Goal: Task Accomplishment & Management: Complete application form

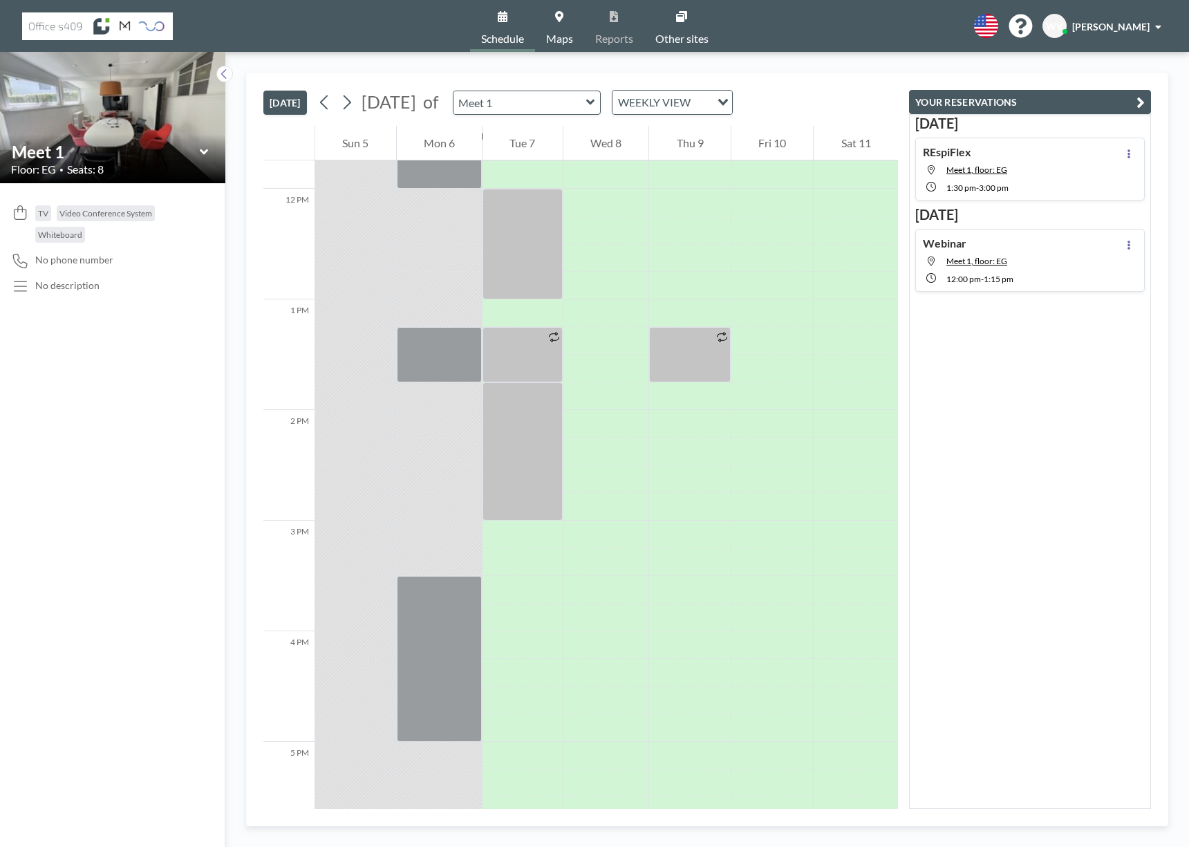
scroll to position [1300, 0]
click at [532, 481] on div at bounding box center [523, 451] width 80 height 138
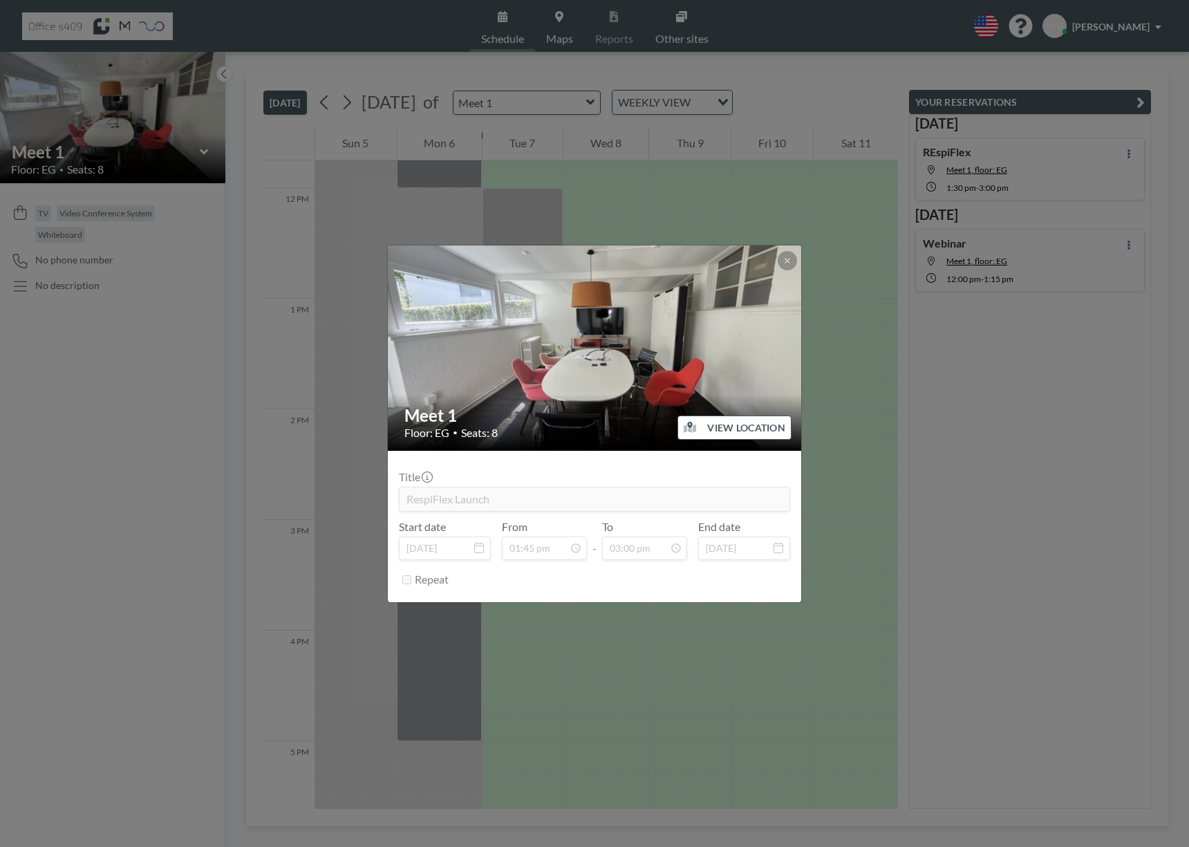
click at [538, 653] on div "Meet 1 Floor: EG • Seats: 8 VIEW LOCATION Title RespiFlex Launch Start date [DA…" at bounding box center [594, 423] width 1189 height 847
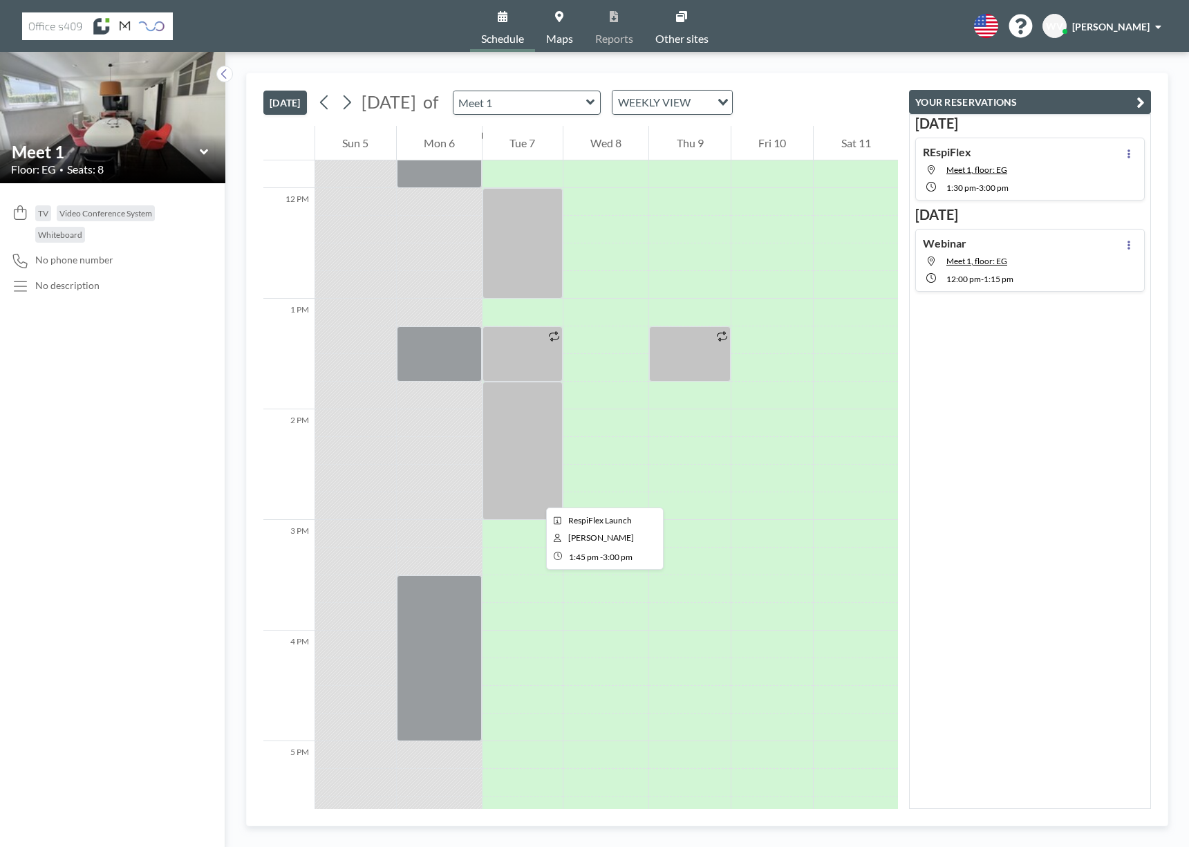
drag, startPoint x: 539, startPoint y: 406, endPoint x: 534, endPoint y: 509, distance: 102.4
click at [534, 507] on div at bounding box center [523, 451] width 80 height 138
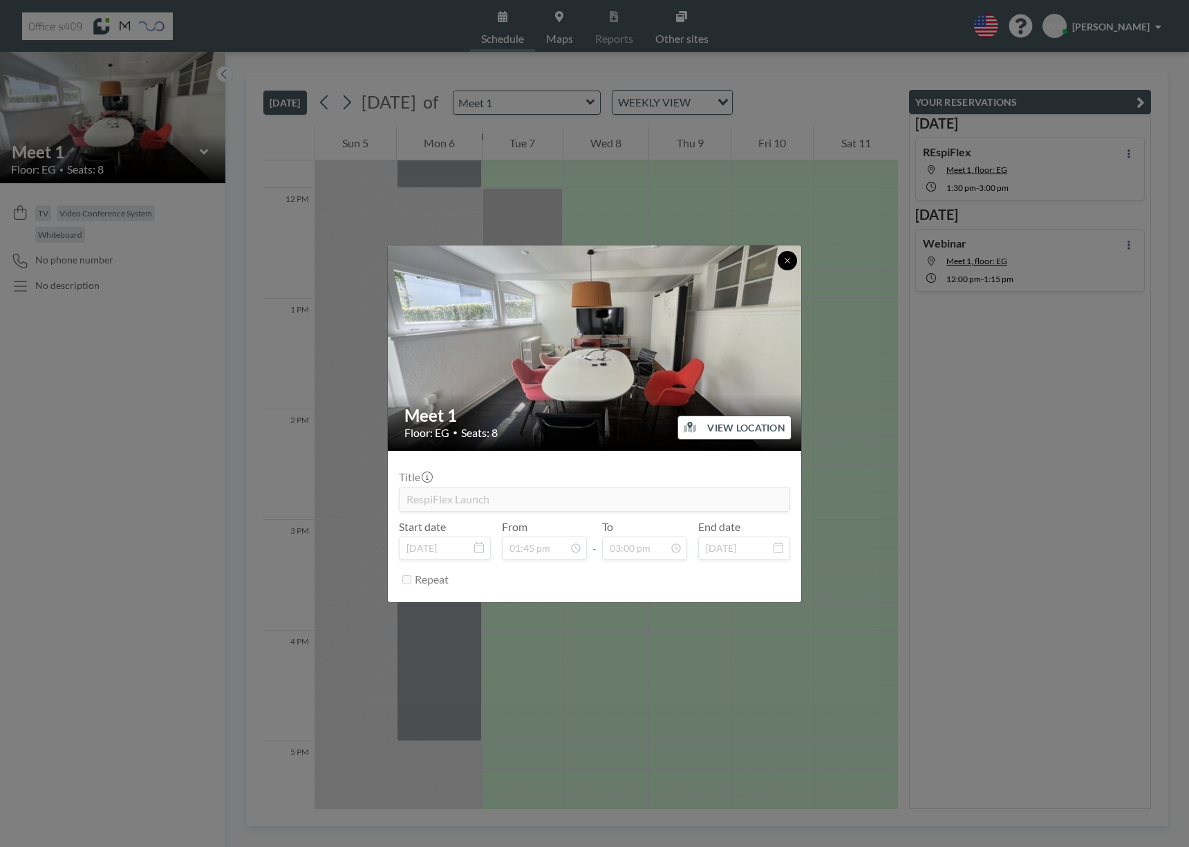
click at [789, 259] on icon at bounding box center [787, 260] width 5 height 5
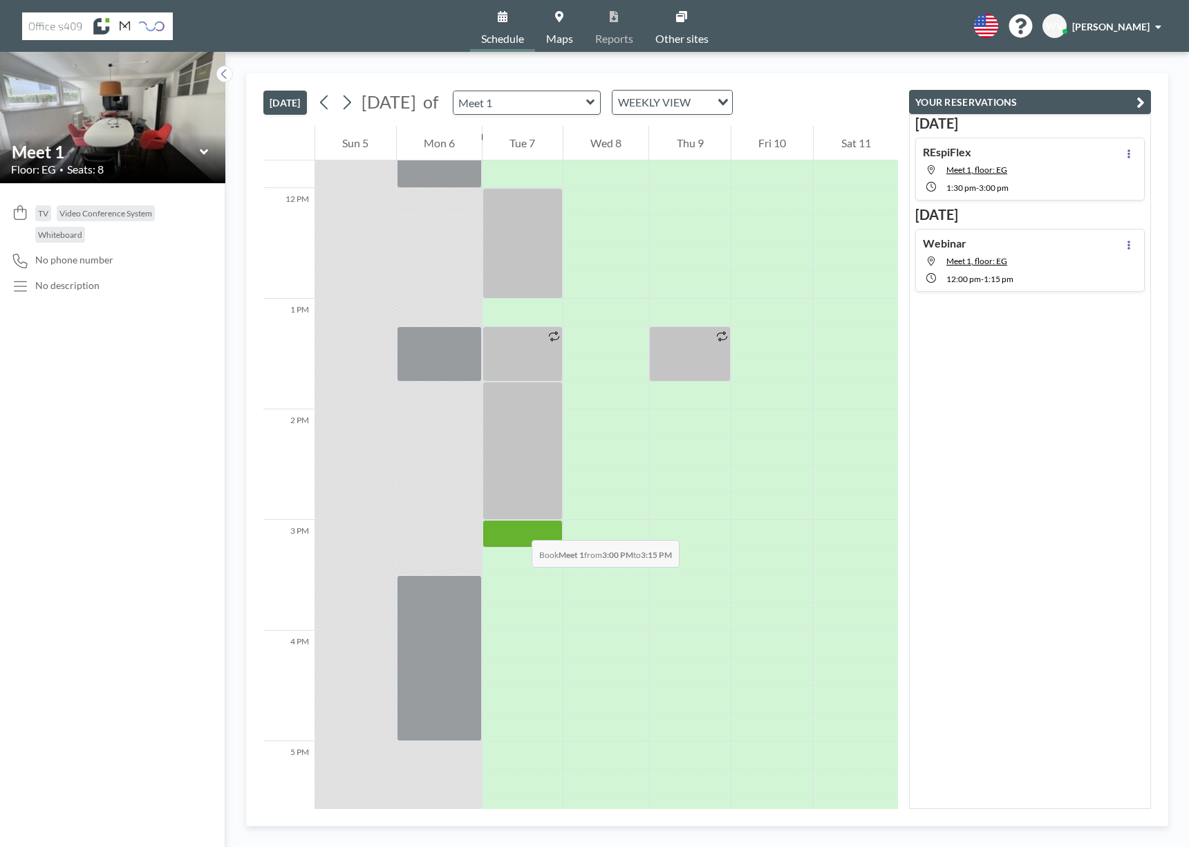
drag, startPoint x: 521, startPoint y: 538, endPoint x: 518, endPoint y: 526, distance: 12.2
click at [518, 526] on div at bounding box center [523, 534] width 80 height 28
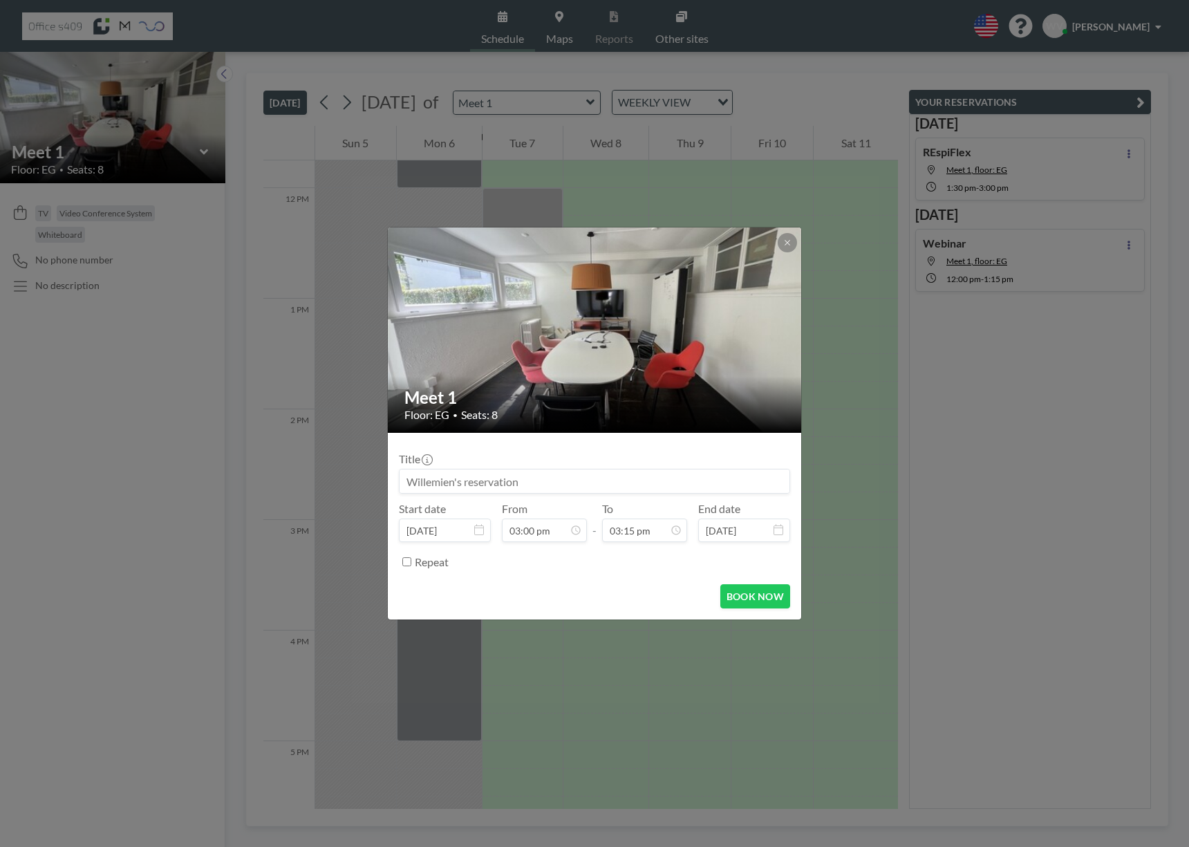
scroll to position [1501, 0]
click at [783, 243] on icon at bounding box center [787, 242] width 8 height 8
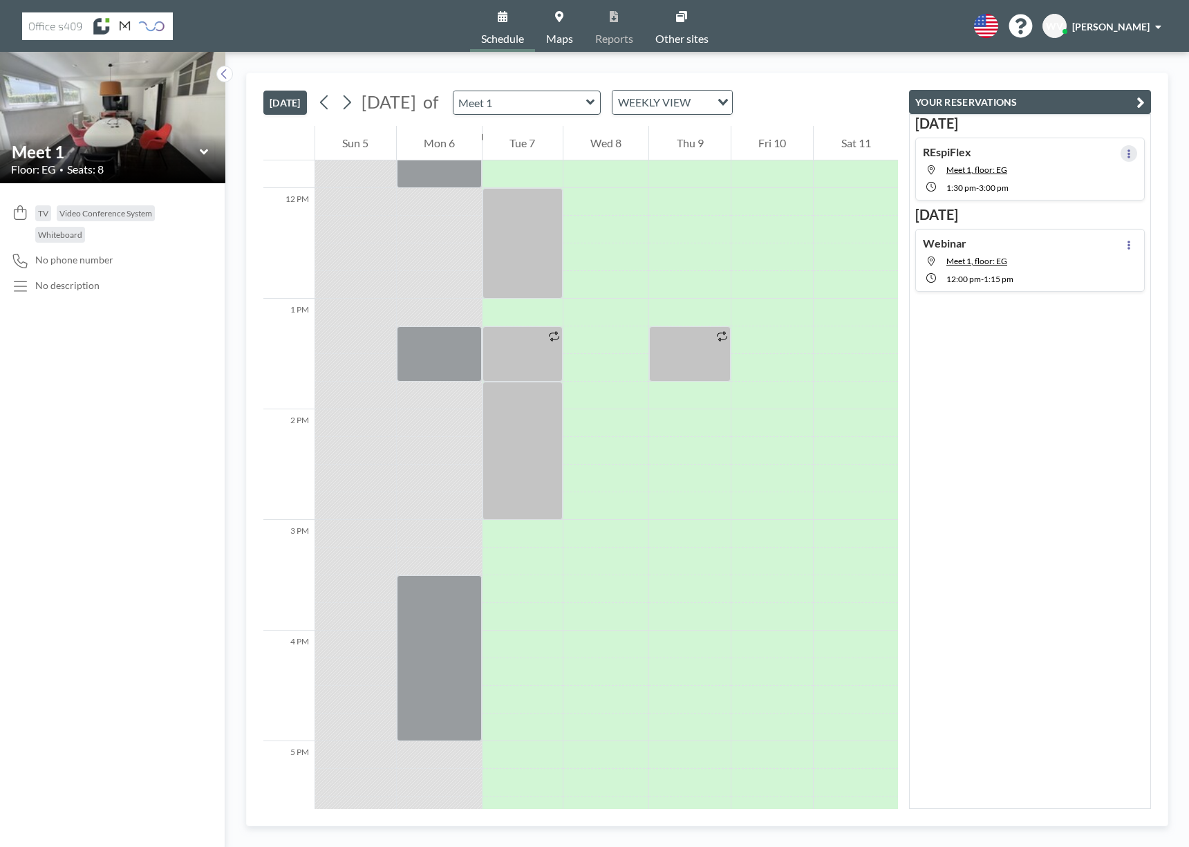
click at [1125, 157] on button at bounding box center [1129, 153] width 17 height 17
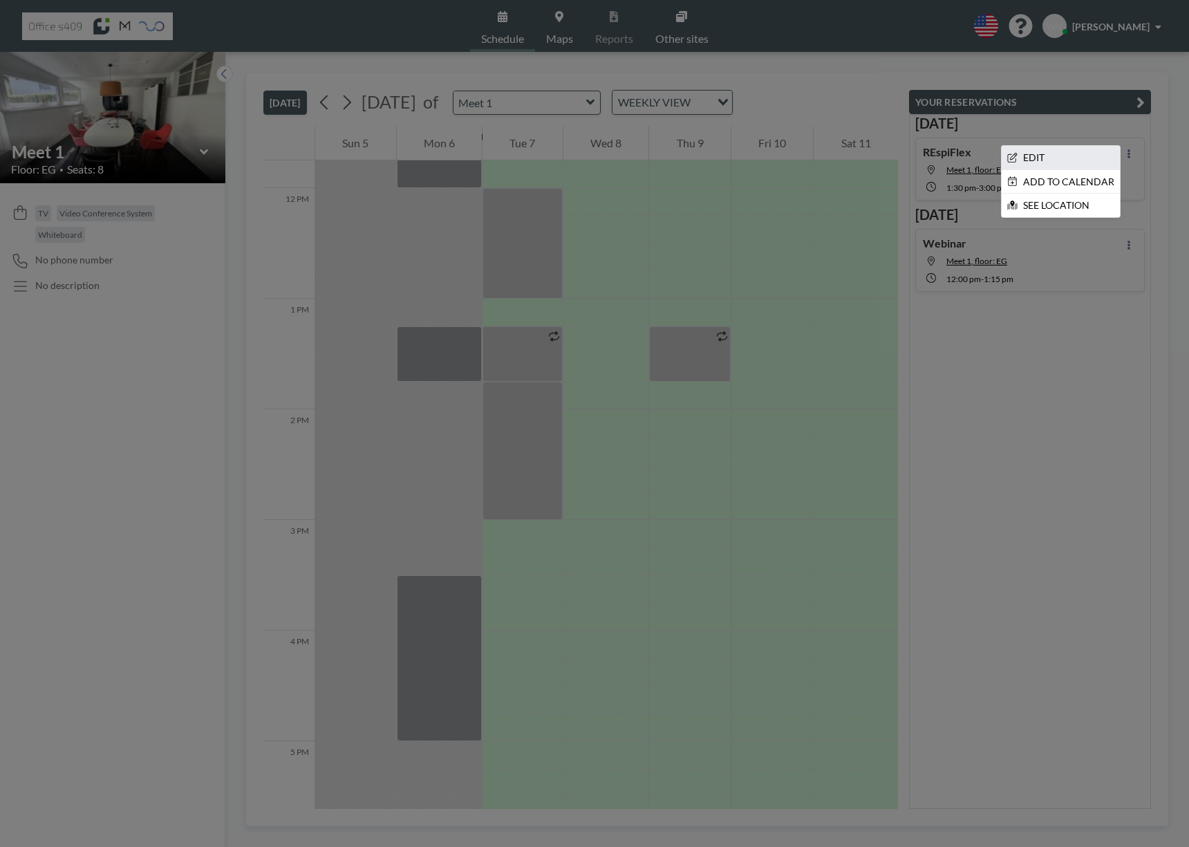
click at [1083, 156] on li "EDIT" at bounding box center [1061, 158] width 118 height 24
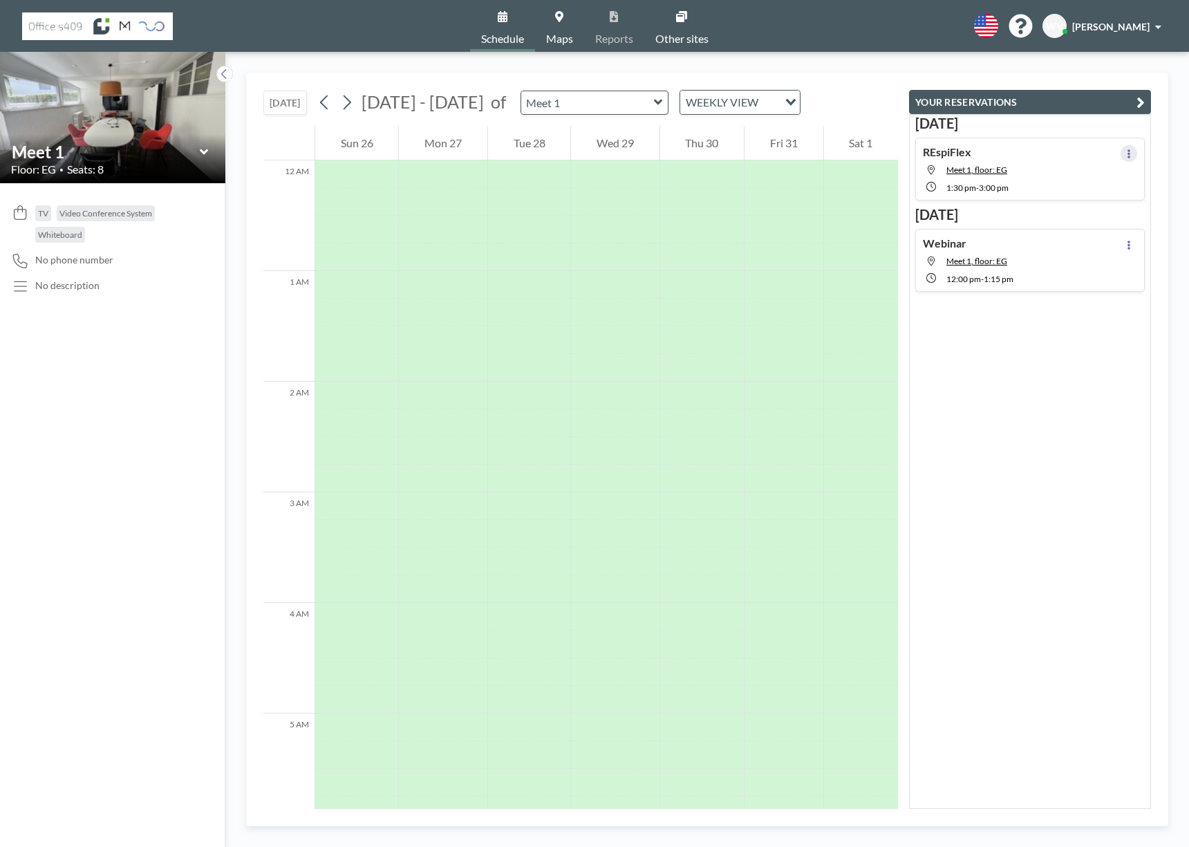
click at [1127, 151] on icon at bounding box center [1128, 153] width 3 height 9
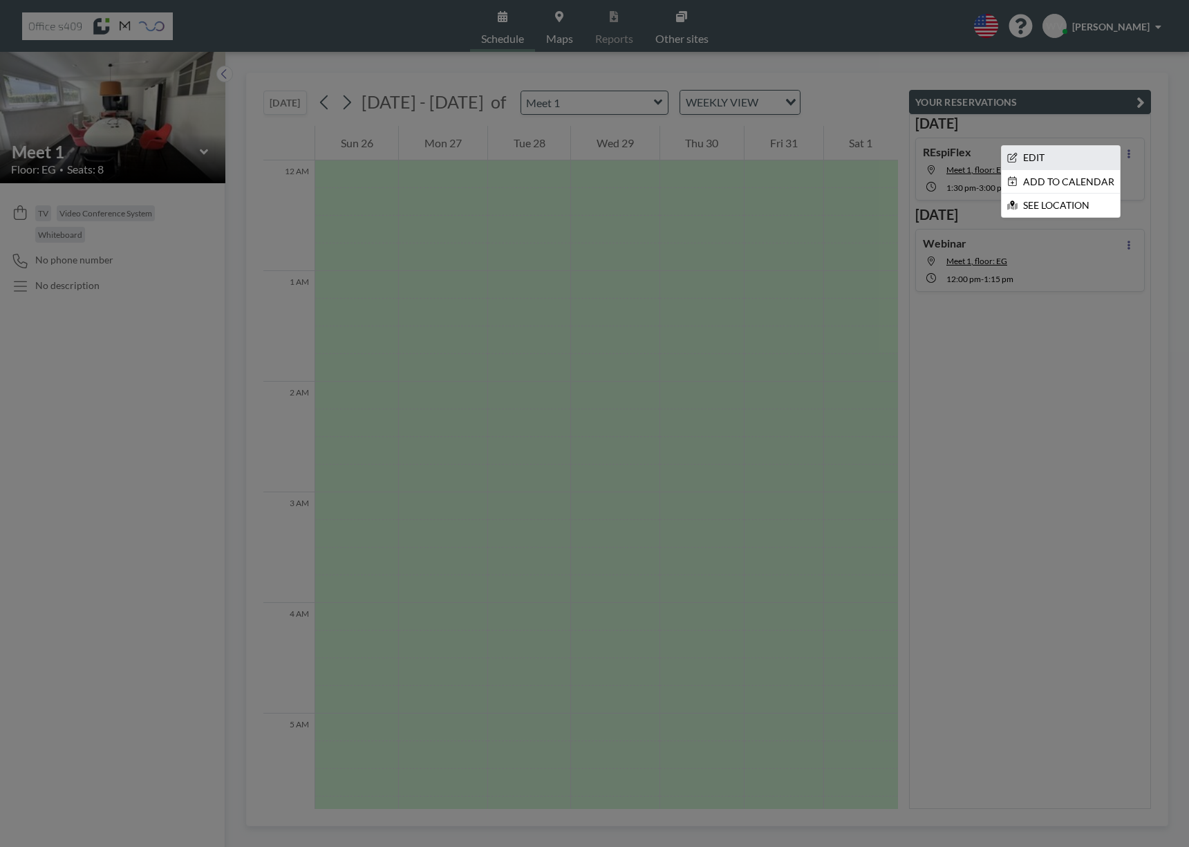
click at [1023, 153] on li "EDIT" at bounding box center [1061, 158] width 118 height 24
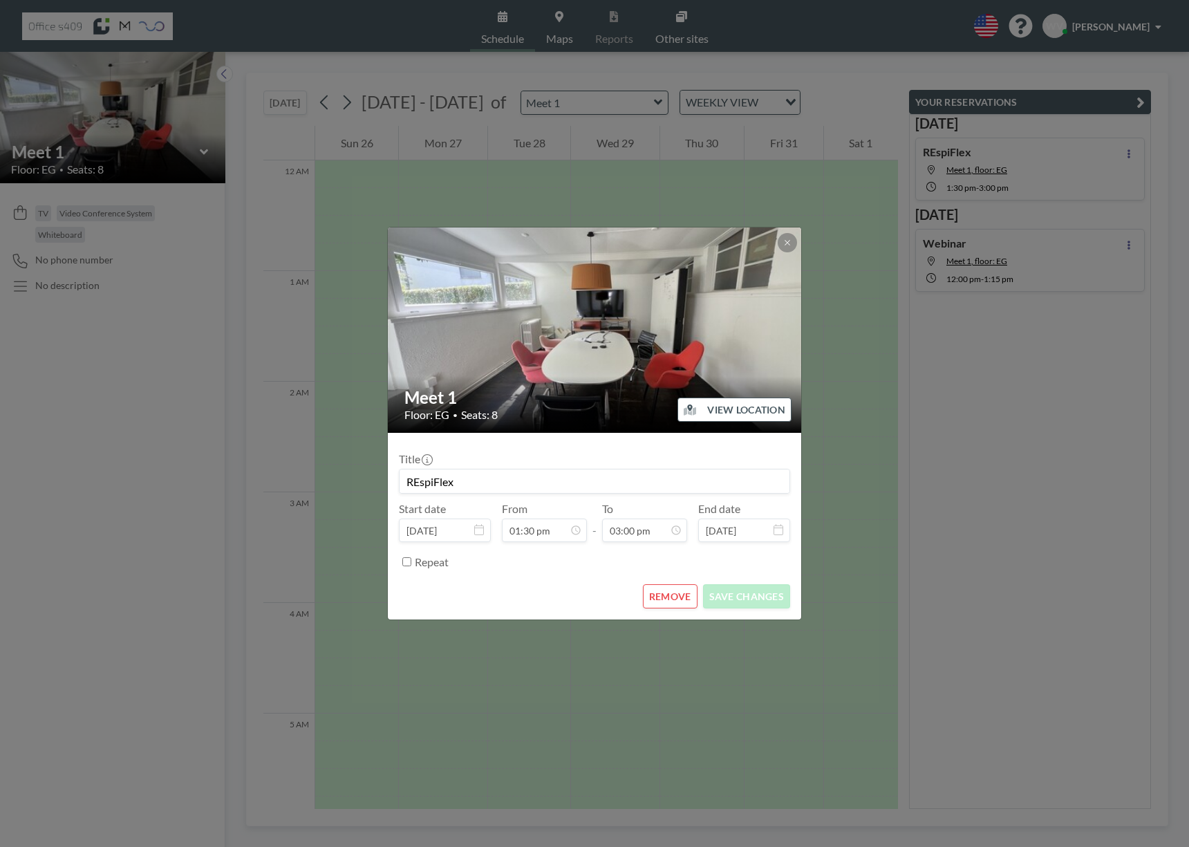
click at [617, 477] on input "REspiFlex" at bounding box center [595, 481] width 390 height 24
click at [474, 483] on input "REspiFlex" at bounding box center [595, 481] width 390 height 24
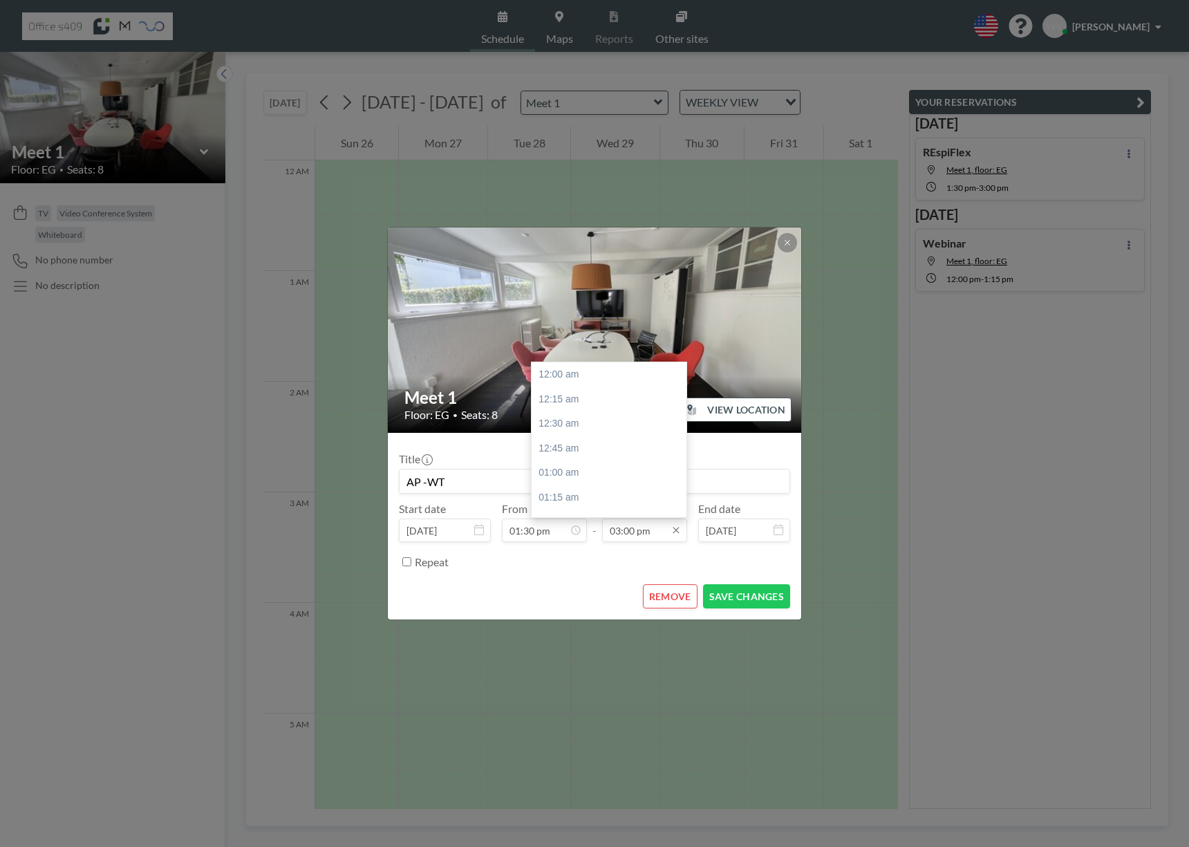
scroll to position [1477, 0]
type input "AP -WT"
click at [621, 530] on input "03:00 pm" at bounding box center [644, 530] width 85 height 24
click at [630, 530] on input "03:00 pm" at bounding box center [644, 530] width 85 height 24
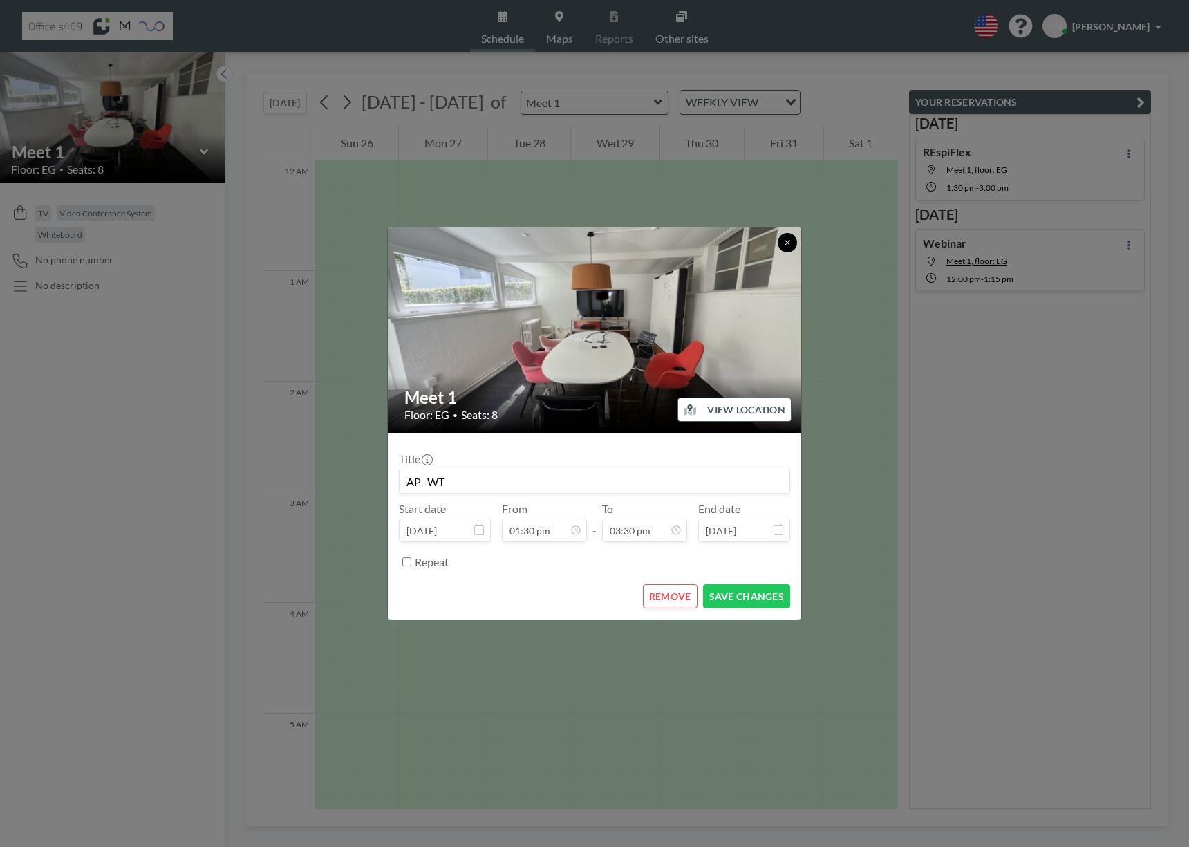
type input "03:30 pm"
click at [789, 243] on icon at bounding box center [787, 242] width 8 height 8
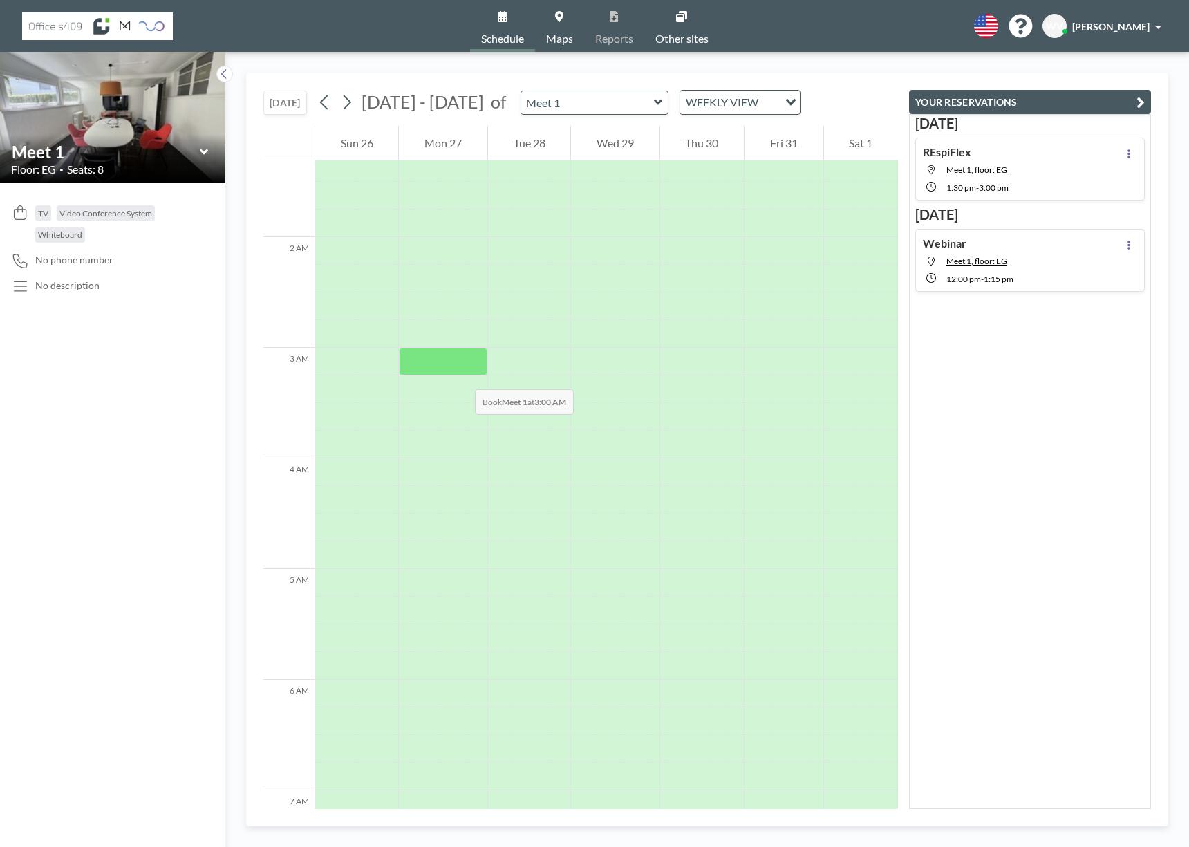
scroll to position [124, 0]
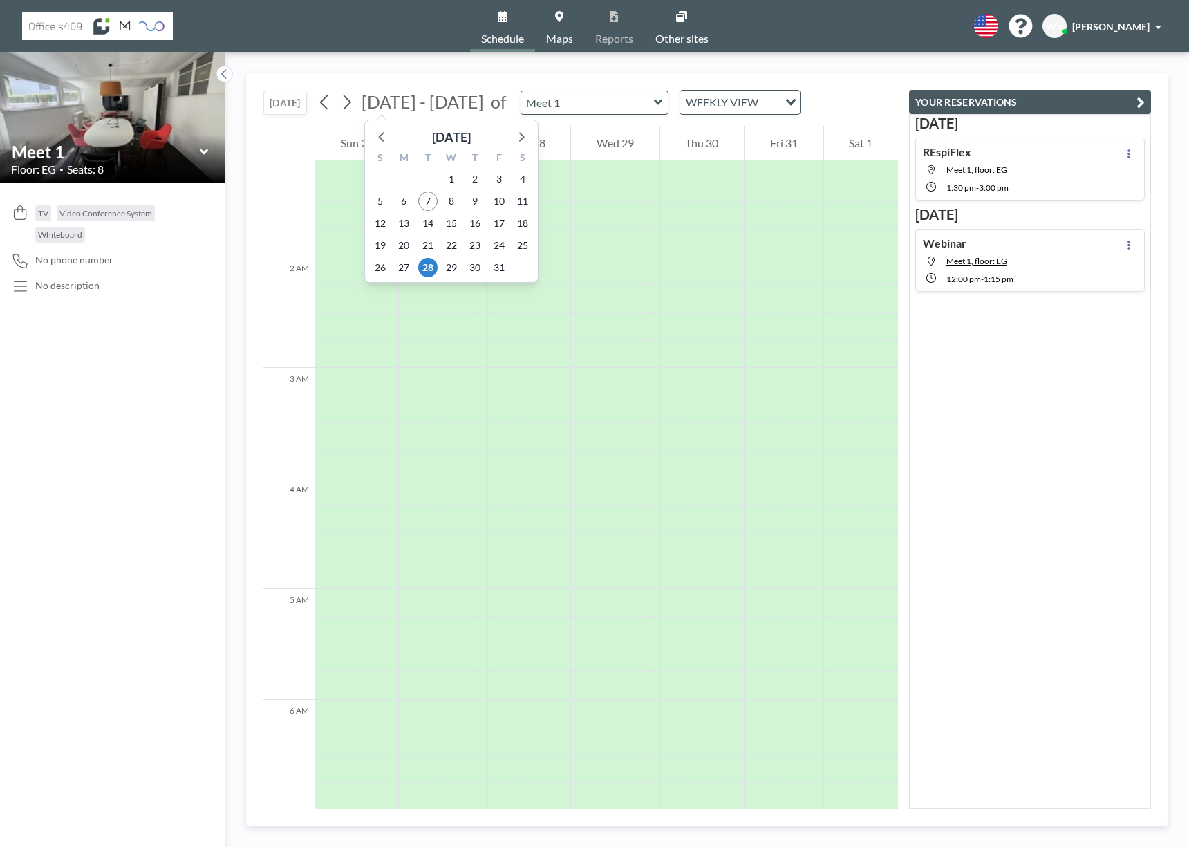
click at [428, 113] on div "[DATE] S M T W T F S 28 29 30 1 2 3 4 5 6 7 8 9 10 11 12 13 14 15 16 17 18 19 2…" at bounding box center [451, 198] width 174 height 170
click at [427, 200] on span "7" at bounding box center [427, 200] width 19 height 19
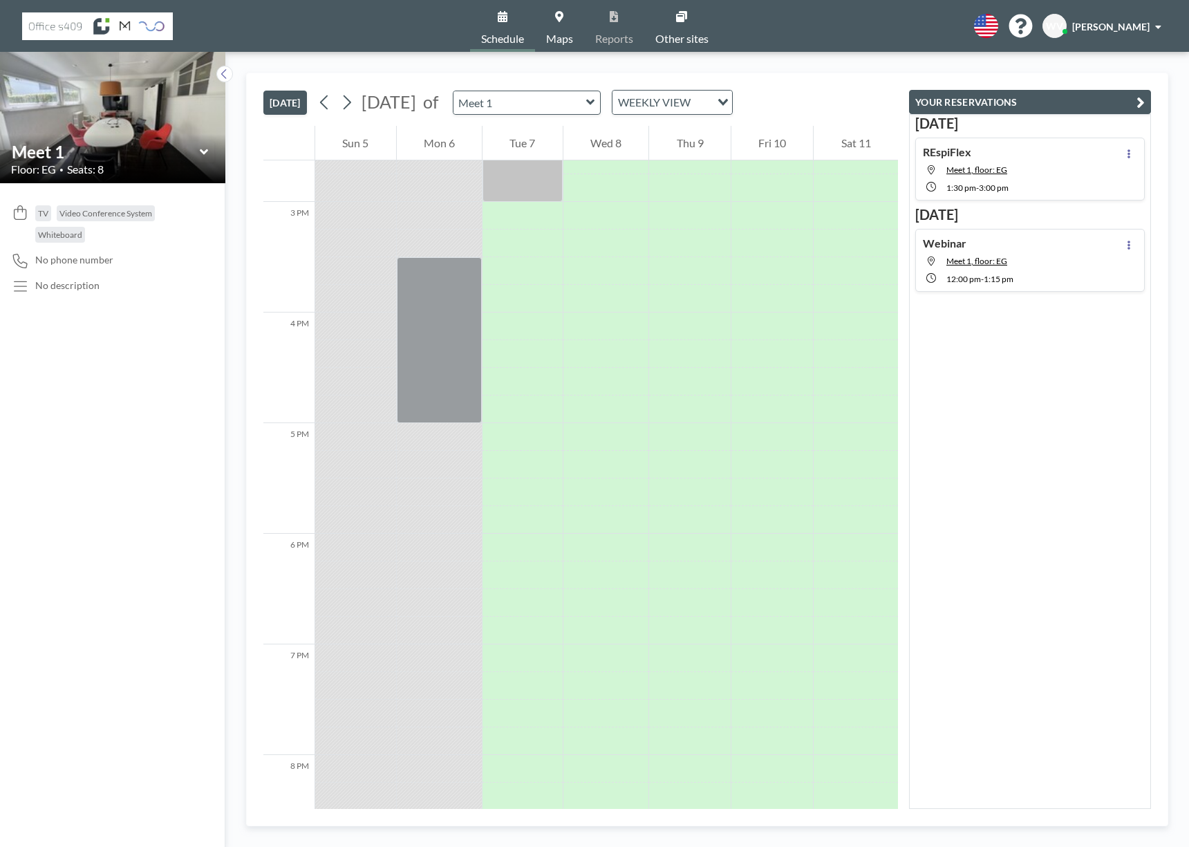
scroll to position [1244, 0]
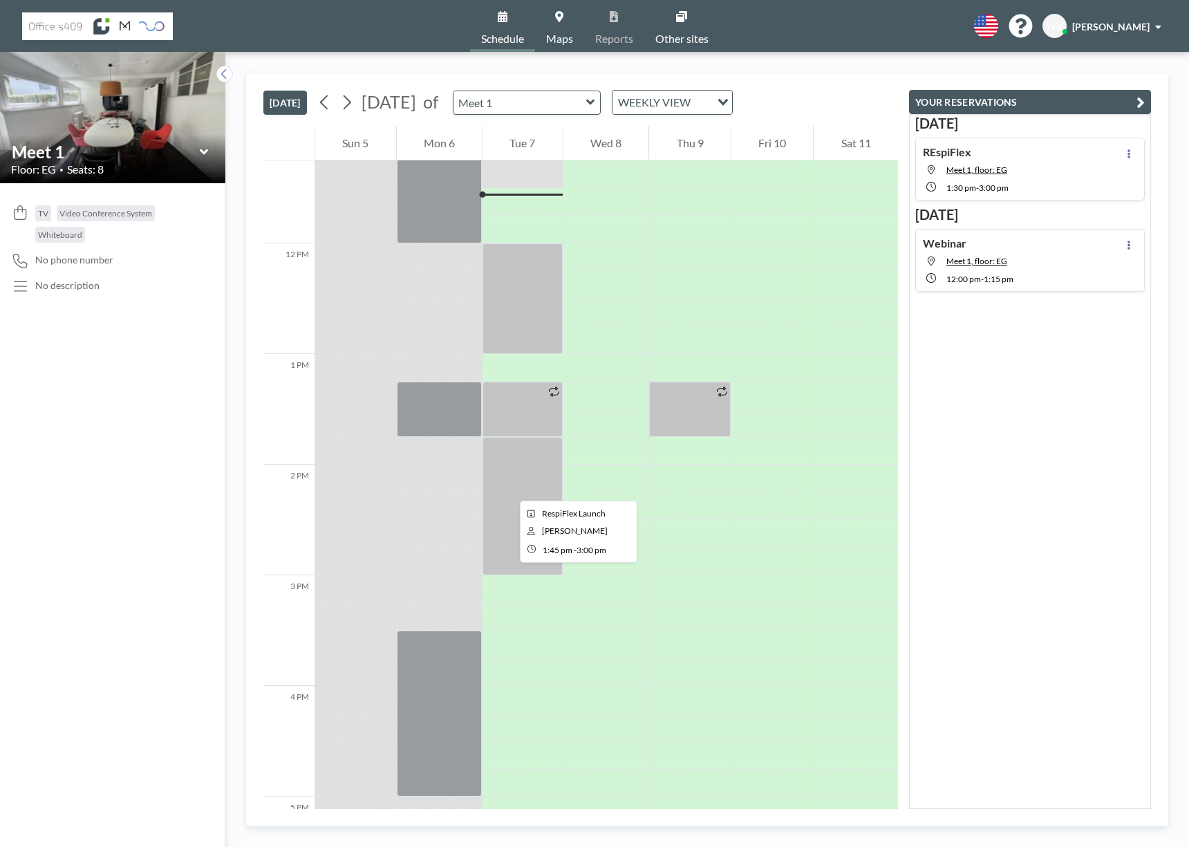
click at [508, 488] on div at bounding box center [523, 506] width 80 height 138
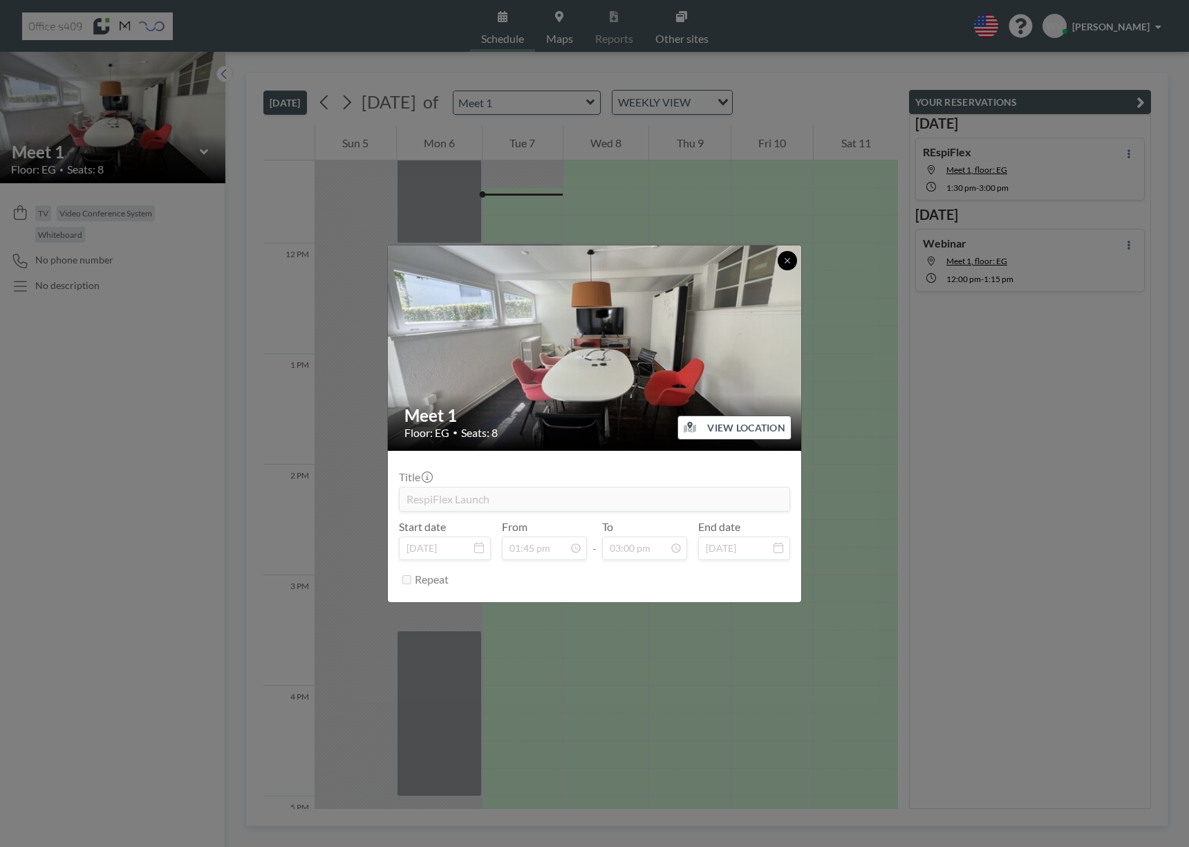
click at [791, 256] on icon at bounding box center [787, 260] width 8 height 8
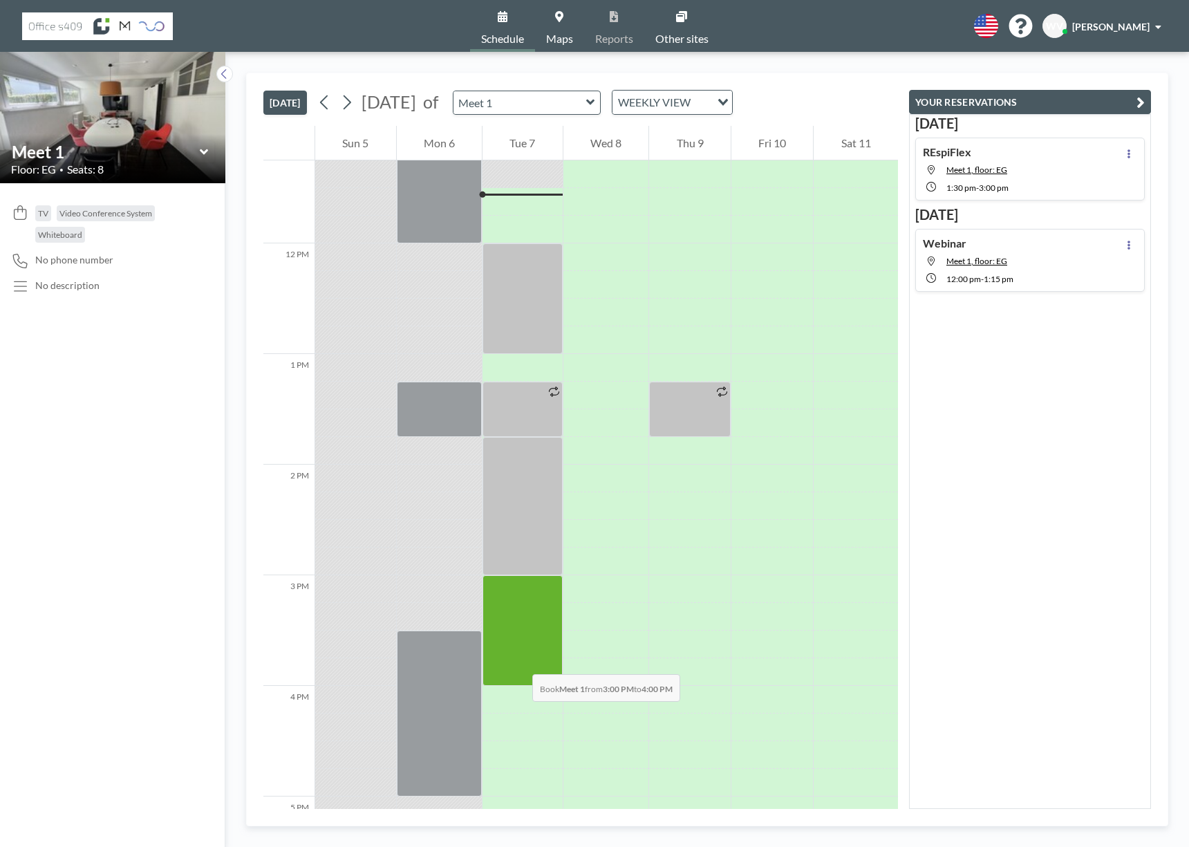
drag, startPoint x: 527, startPoint y: 581, endPoint x: 518, endPoint y: 660, distance: 79.2
click at [518, 660] on div at bounding box center [523, 630] width 80 height 111
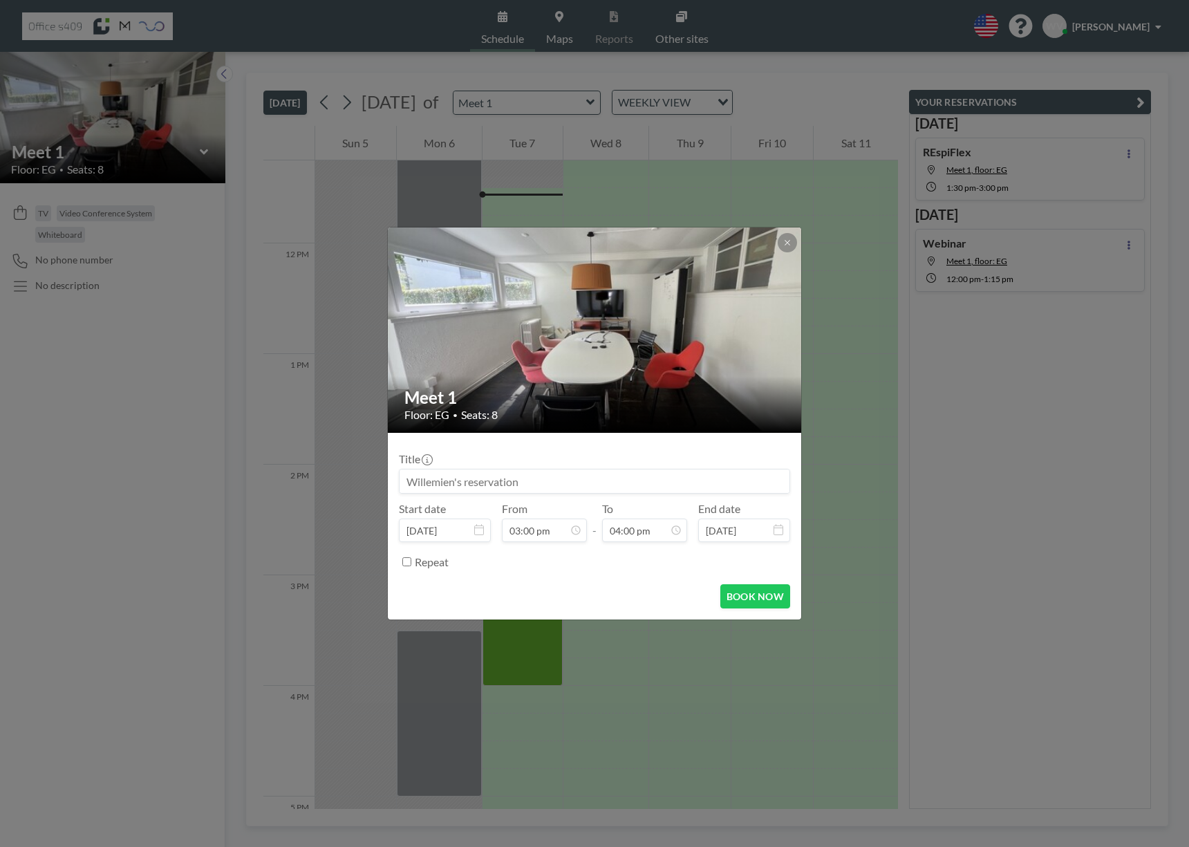
scroll to position [320, 0]
click at [540, 486] on input at bounding box center [595, 481] width 390 height 24
type input "WT-AP"
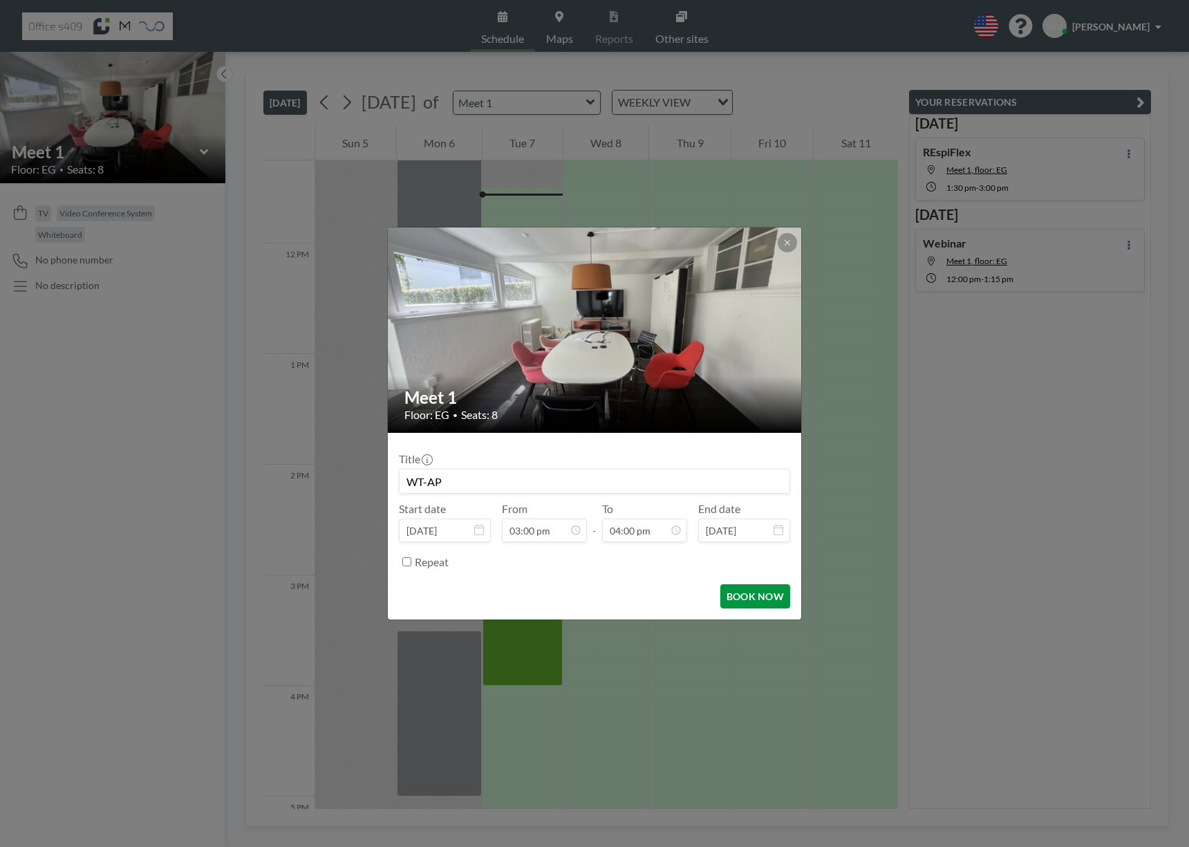
click at [761, 590] on button "BOOK NOW" at bounding box center [755, 596] width 70 height 24
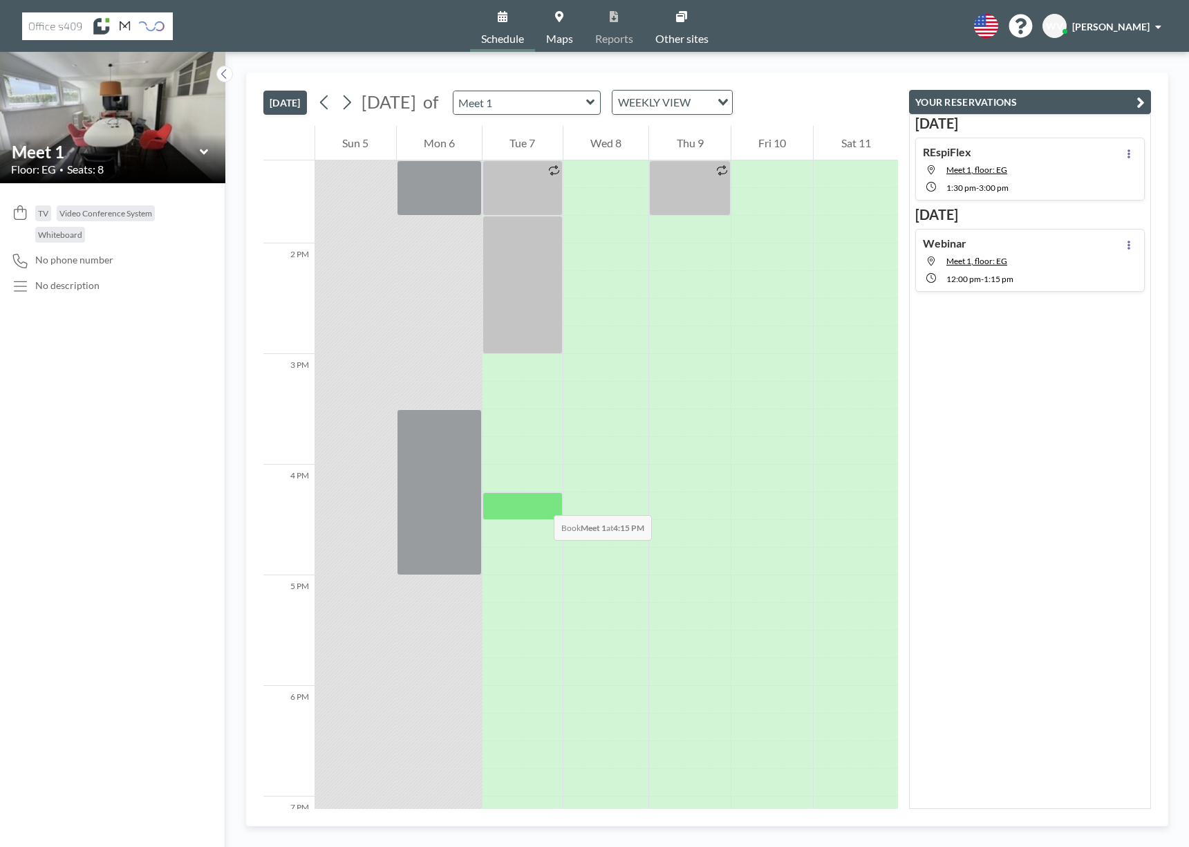
scroll to position [1479, 0]
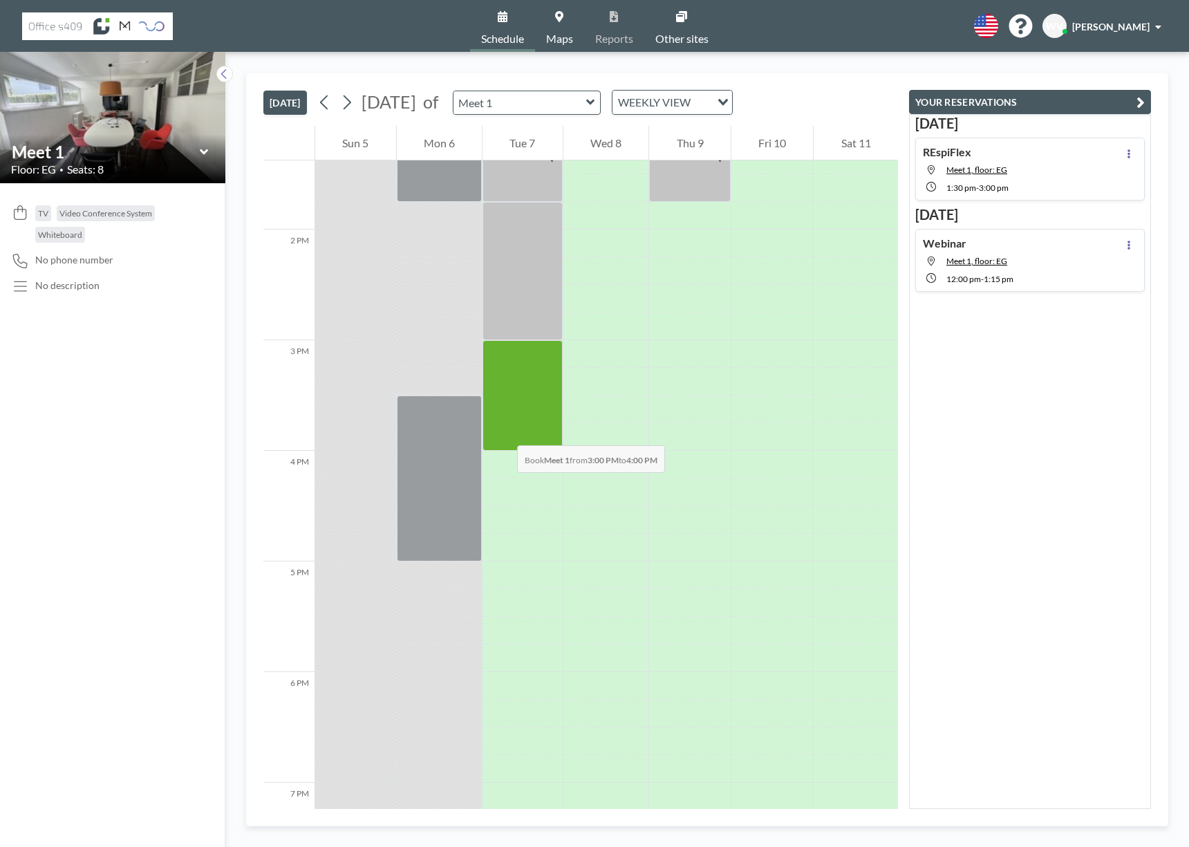
drag, startPoint x: 503, startPoint y: 347, endPoint x: 503, endPoint y: 431, distance: 84.3
click at [503, 431] on div at bounding box center [523, 395] width 80 height 111
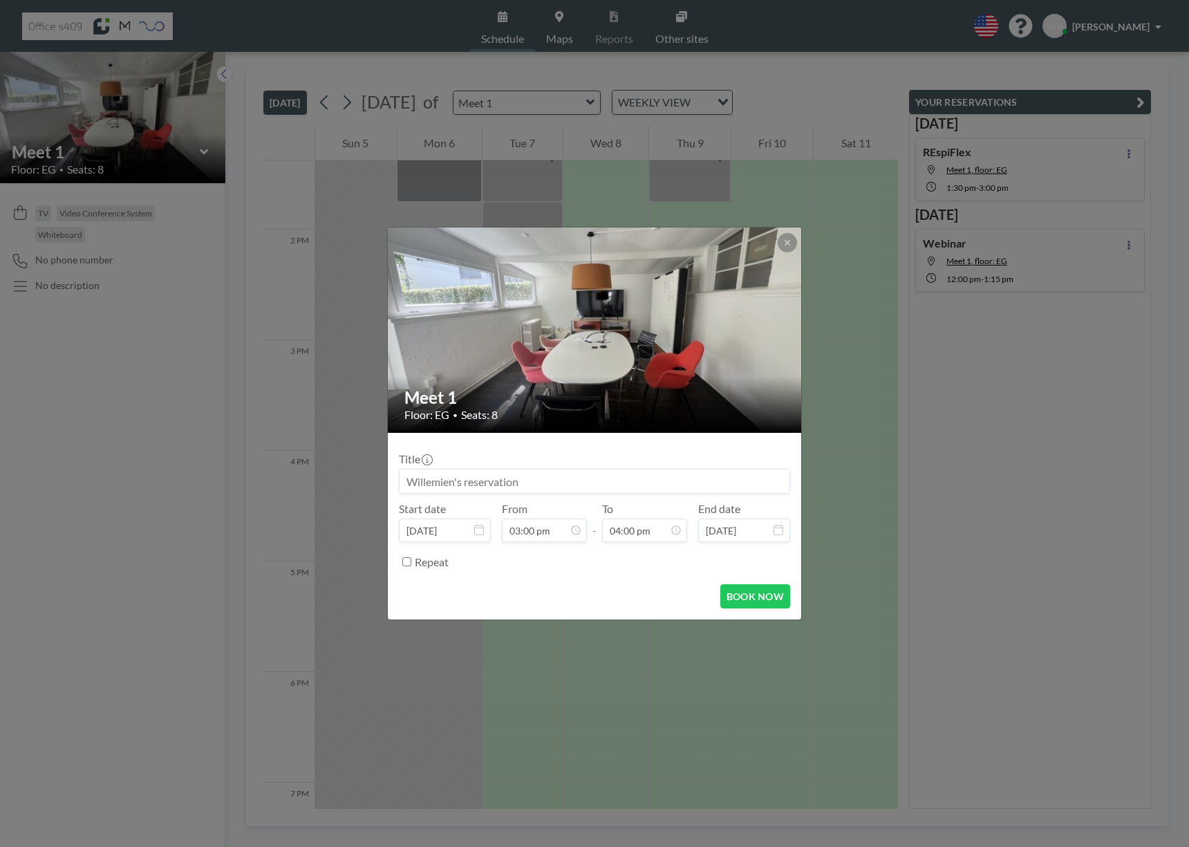
click at [505, 486] on input at bounding box center [595, 481] width 390 height 24
type input "WT-AP"
click at [744, 592] on button "BOOK NOW" at bounding box center [755, 596] width 70 height 24
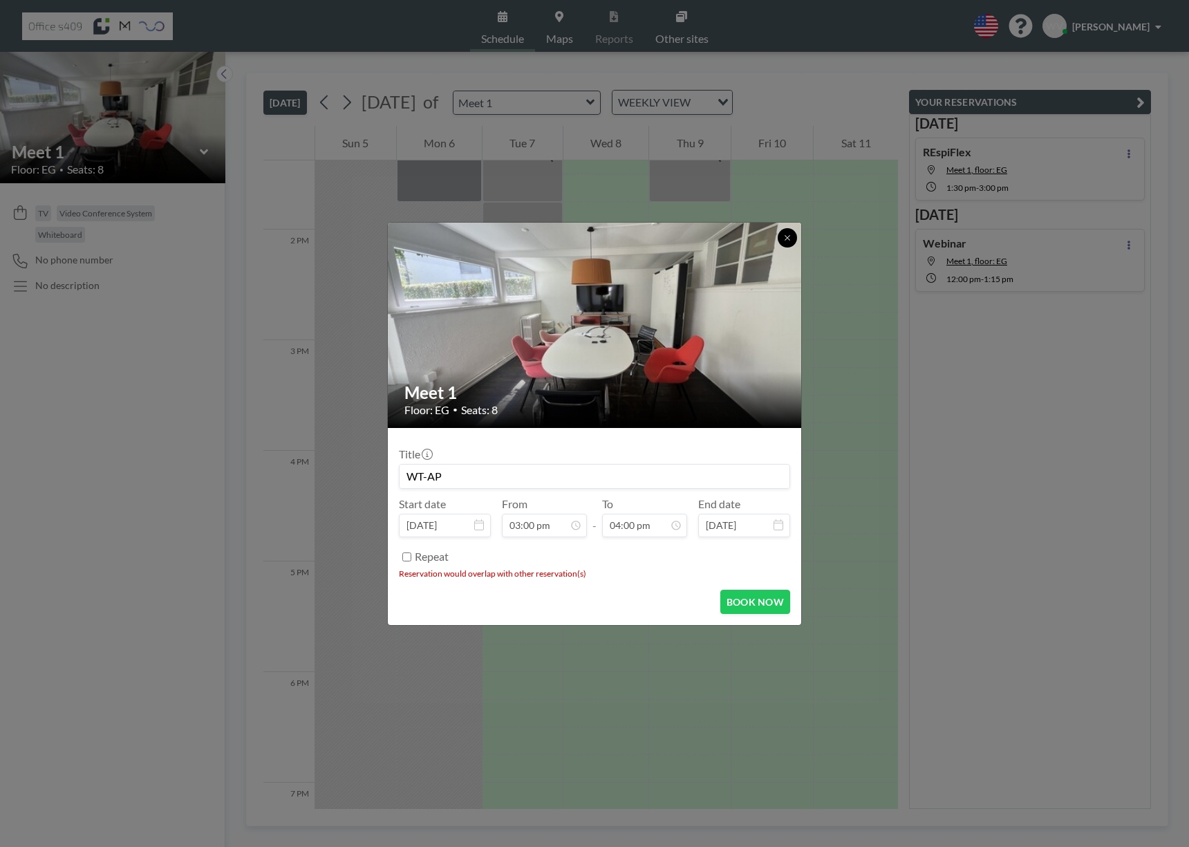
click at [789, 238] on icon at bounding box center [787, 238] width 8 height 8
